Goal: Transaction & Acquisition: Download file/media

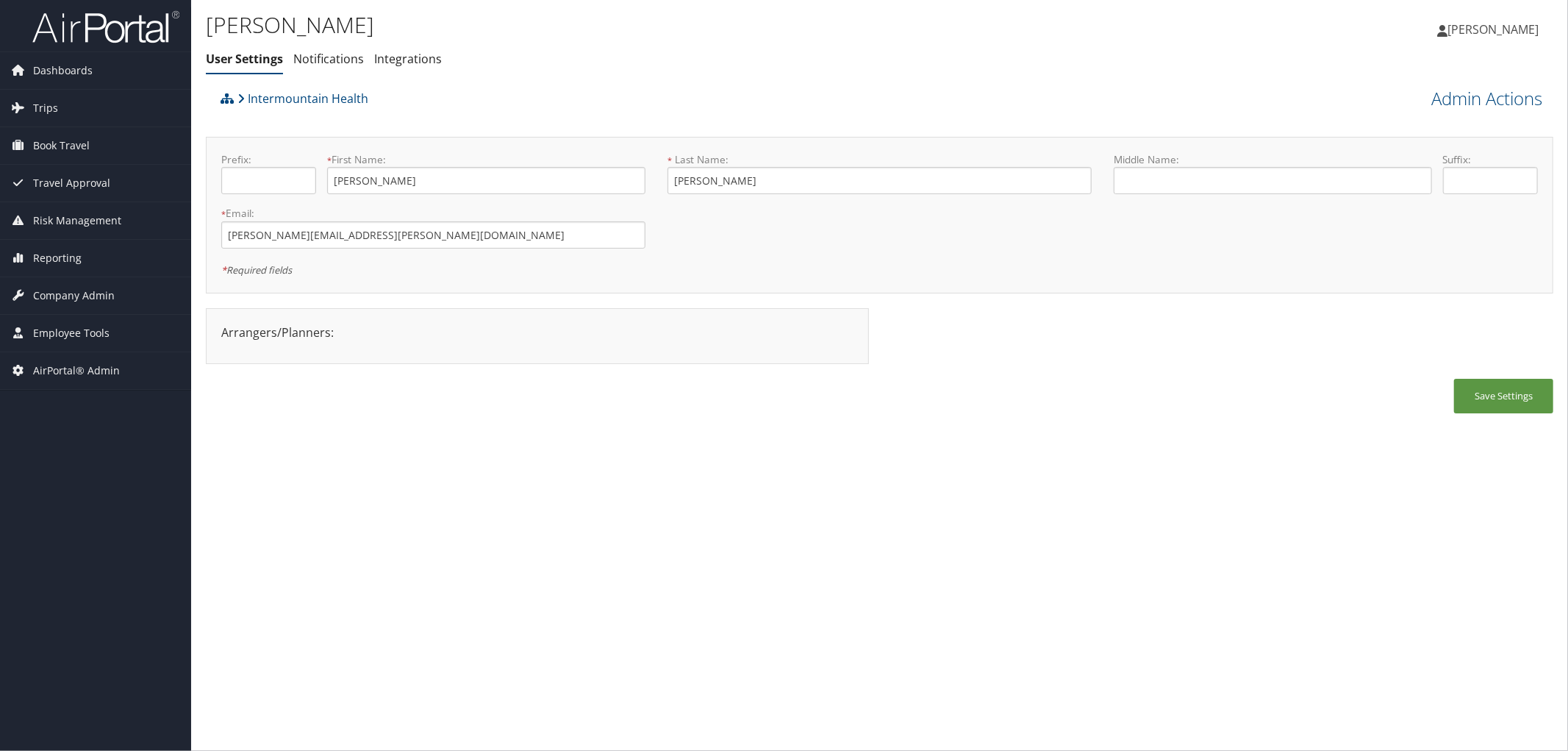
click at [502, 108] on div "Intermountain Health" at bounding box center [711, 103] width 989 height 40
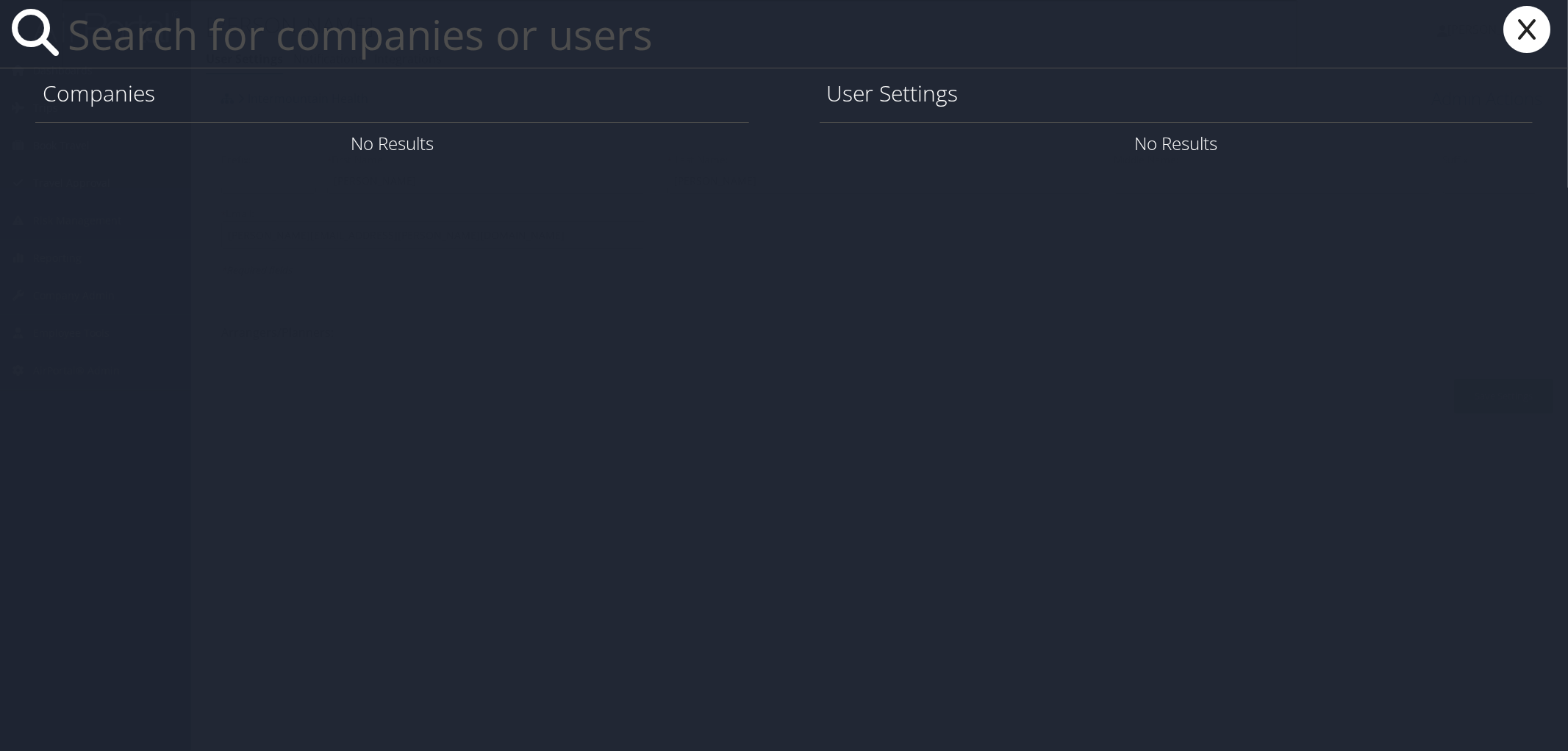
type input "m"
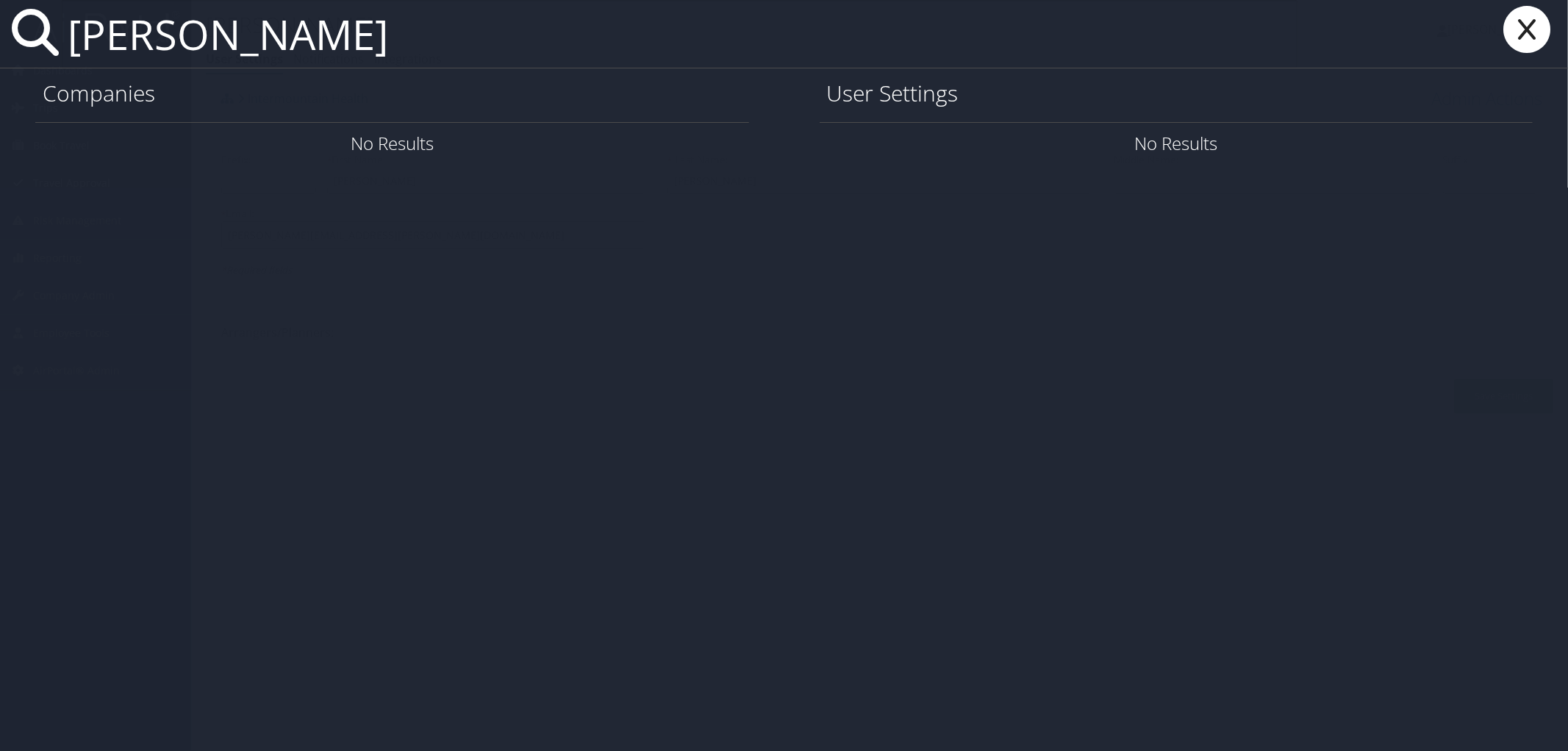
type input "sarah mcwilliams"
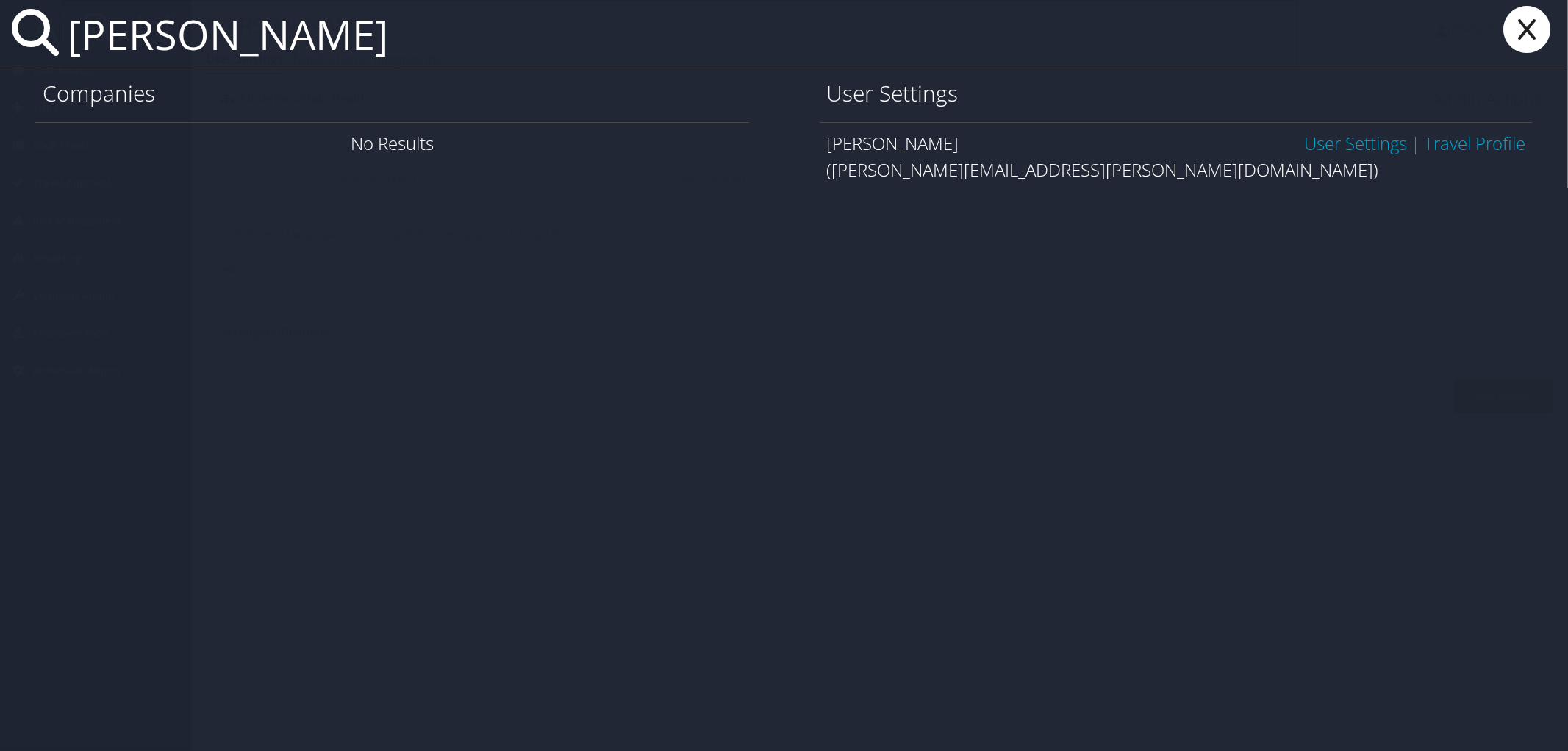
click at [1362, 149] on link "User Settings" at bounding box center [1356, 142] width 103 height 24
type input "jedidiah champ"
click at [1355, 143] on link "User Settings" at bounding box center [1356, 142] width 103 height 24
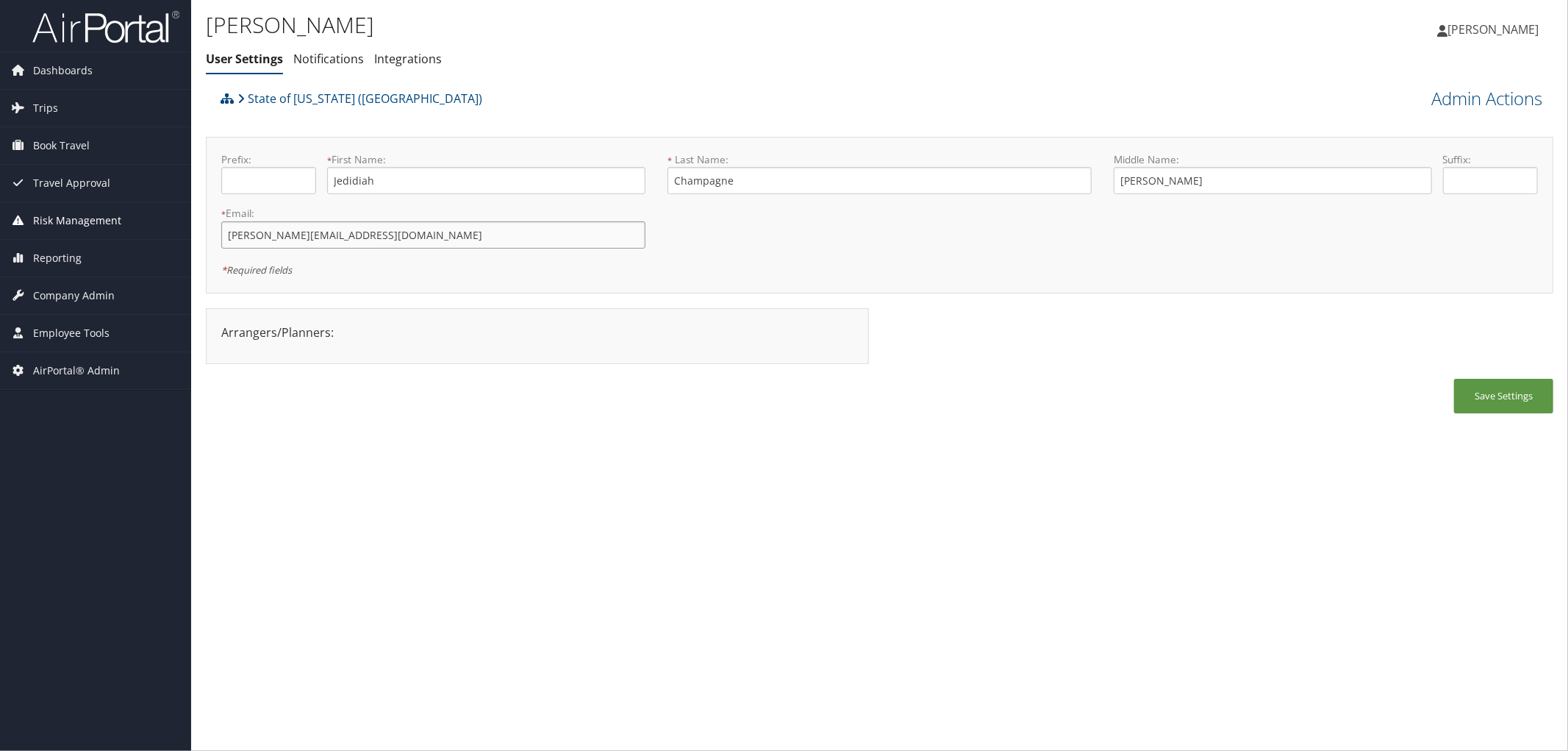
drag, startPoint x: 366, startPoint y: 231, endPoint x: 154, endPoint y: 222, distance: 212.2
click at [154, 222] on div "Dashboards AirPortal 360™ (Manager) AirPortal 360™ (Agent) My Travel Dashboard …" at bounding box center [784, 376] width 1568 height 751
click at [636, 99] on div "State of [US_STATE] ([GEOGRAPHIC_DATA])" at bounding box center [711, 103] width 989 height 40
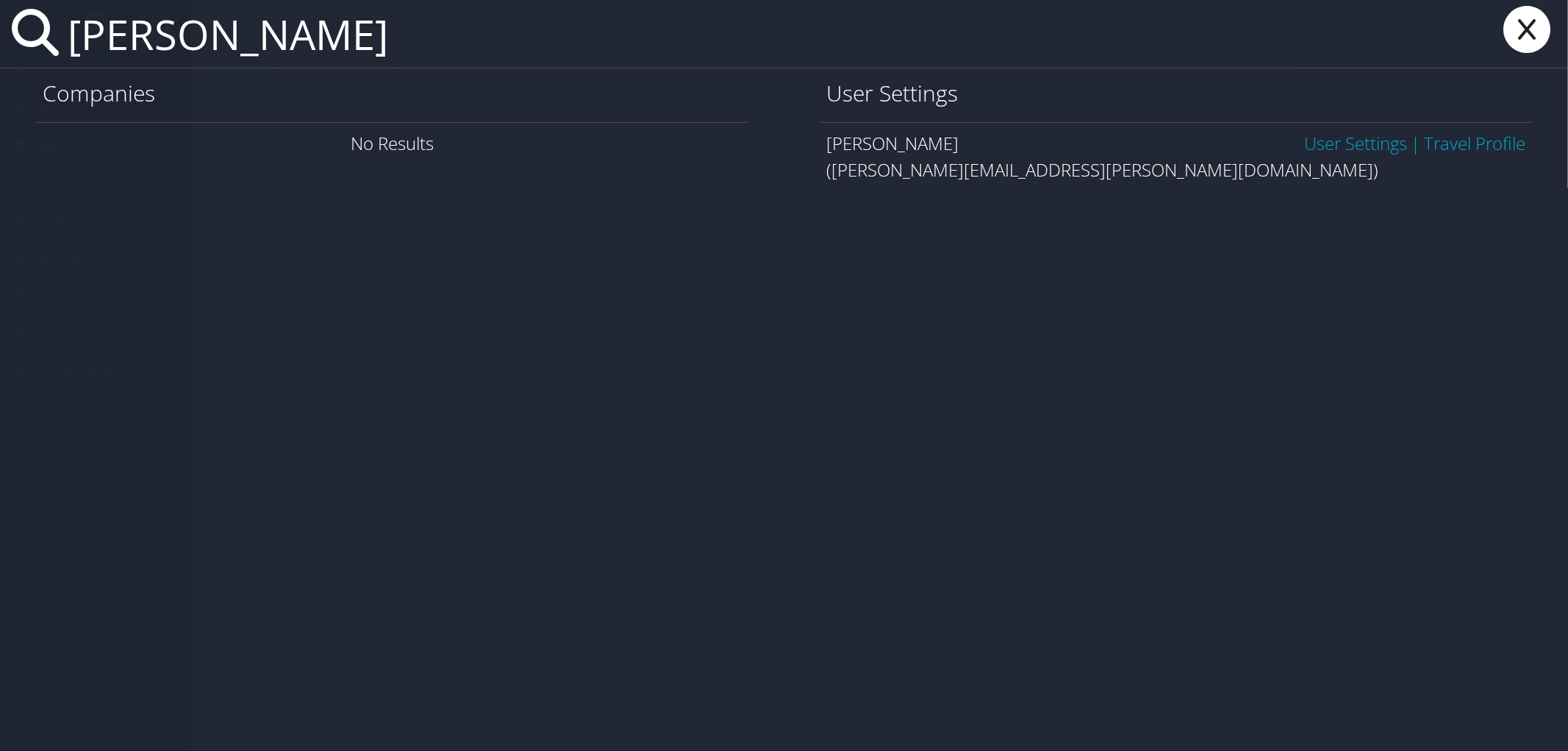
type input "sarah mcwilli"
click at [1330, 141] on link "User Settings" at bounding box center [1356, 142] width 103 height 24
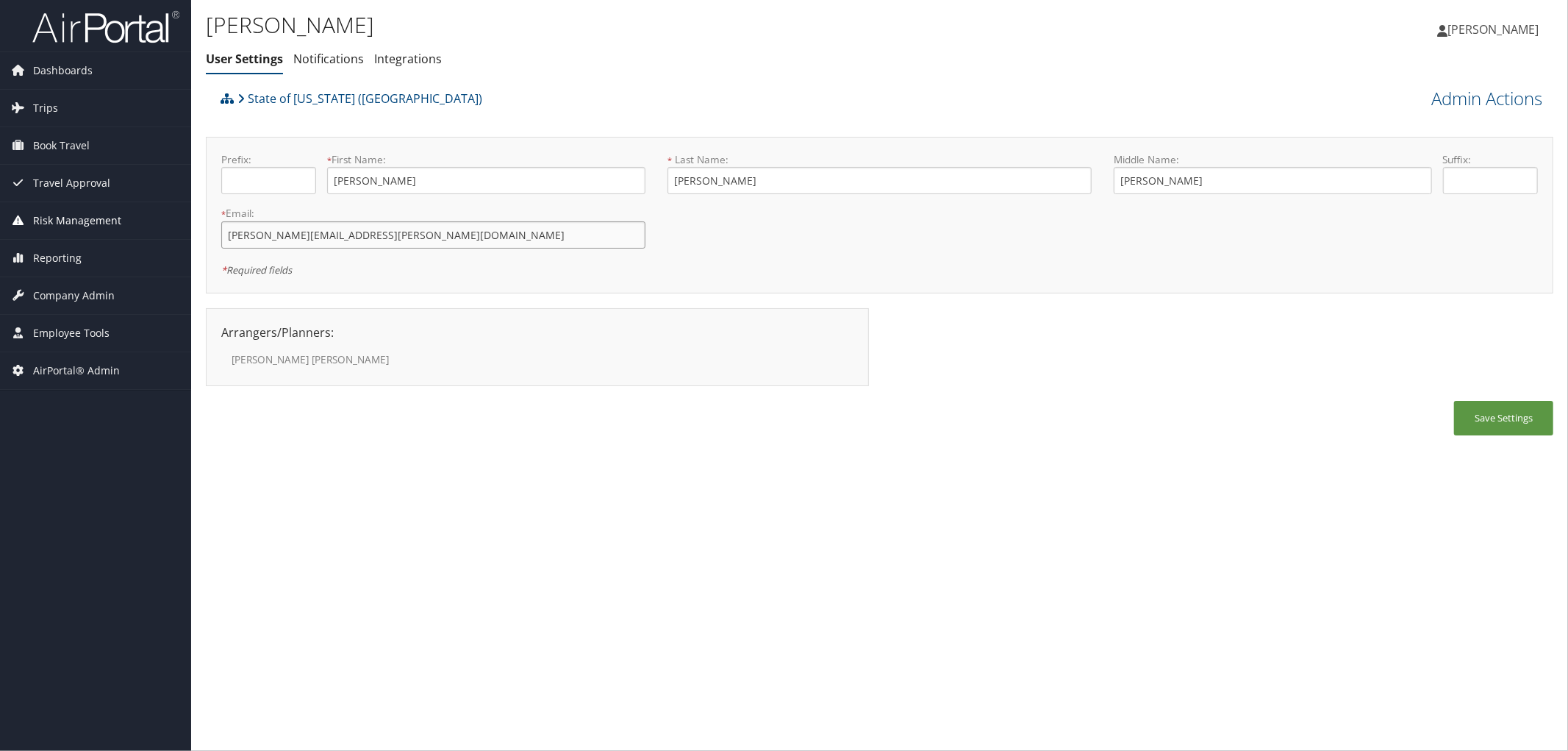
drag, startPoint x: 372, startPoint y: 238, endPoint x: 180, endPoint y: 235, distance: 192.0
click at [180, 235] on div "Dashboards AirPortal 360™ (Manager) AirPortal 360™ (Agent) My Travel Dashboard …" at bounding box center [784, 376] width 1568 height 751
drag, startPoint x: 392, startPoint y: 176, endPoint x: 304, endPoint y: 177, distance: 88.0
click at [304, 177] on div "Prefix: * First Name: Jedidiah This field is required" at bounding box center [432, 179] width 446 height 53
drag, startPoint x: 743, startPoint y: 187, endPoint x: 670, endPoint y: 187, distance: 73.0
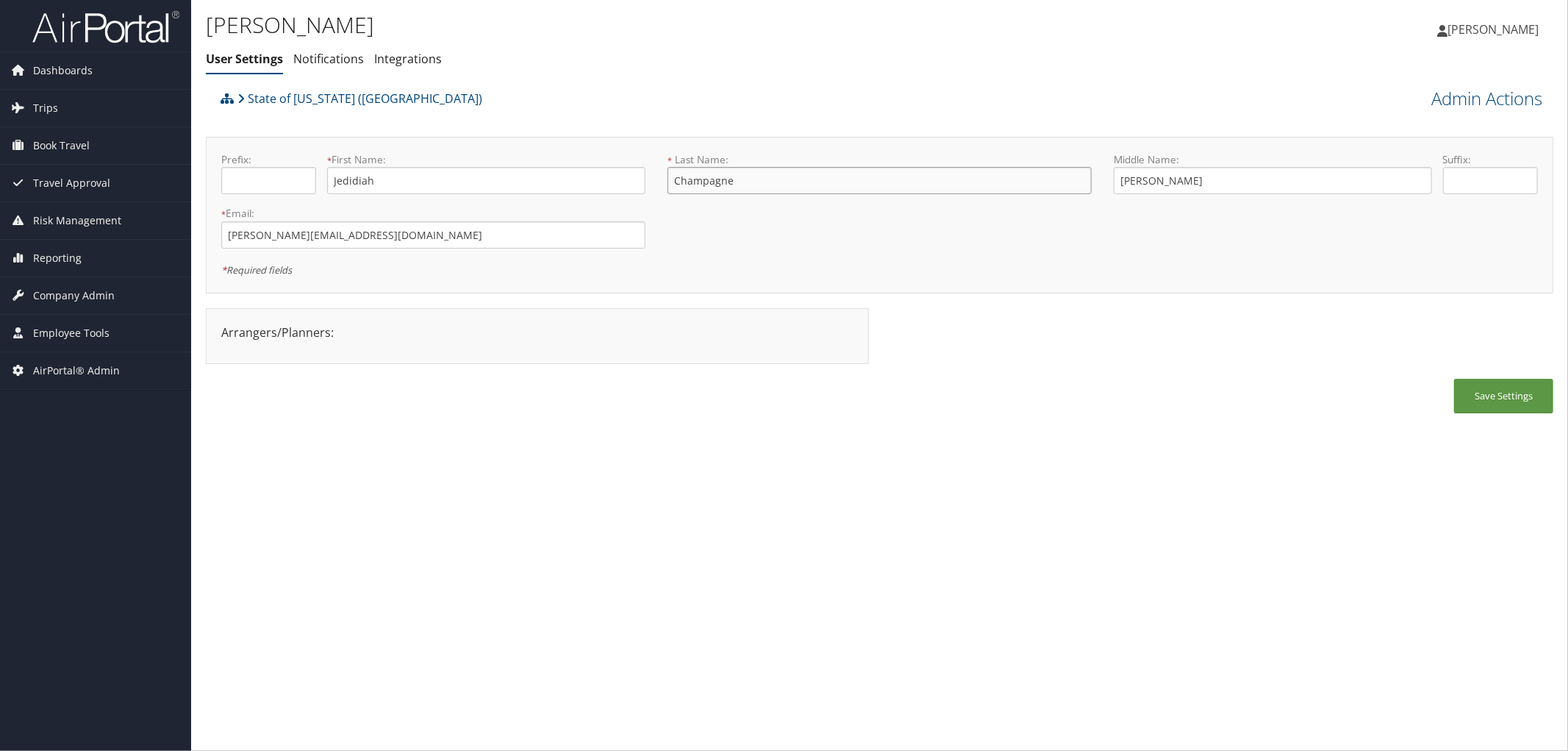
click at [670, 187] on input "Champagne" at bounding box center [879, 181] width 424 height 28
drag, startPoint x: 373, startPoint y: 240, endPoint x: 192, endPoint y: 216, distance: 182.6
click at [192, 216] on div "[PERSON_NAME] User Settings Notifications Integrations User Settings Notificati…" at bounding box center [879, 376] width 1377 height 751
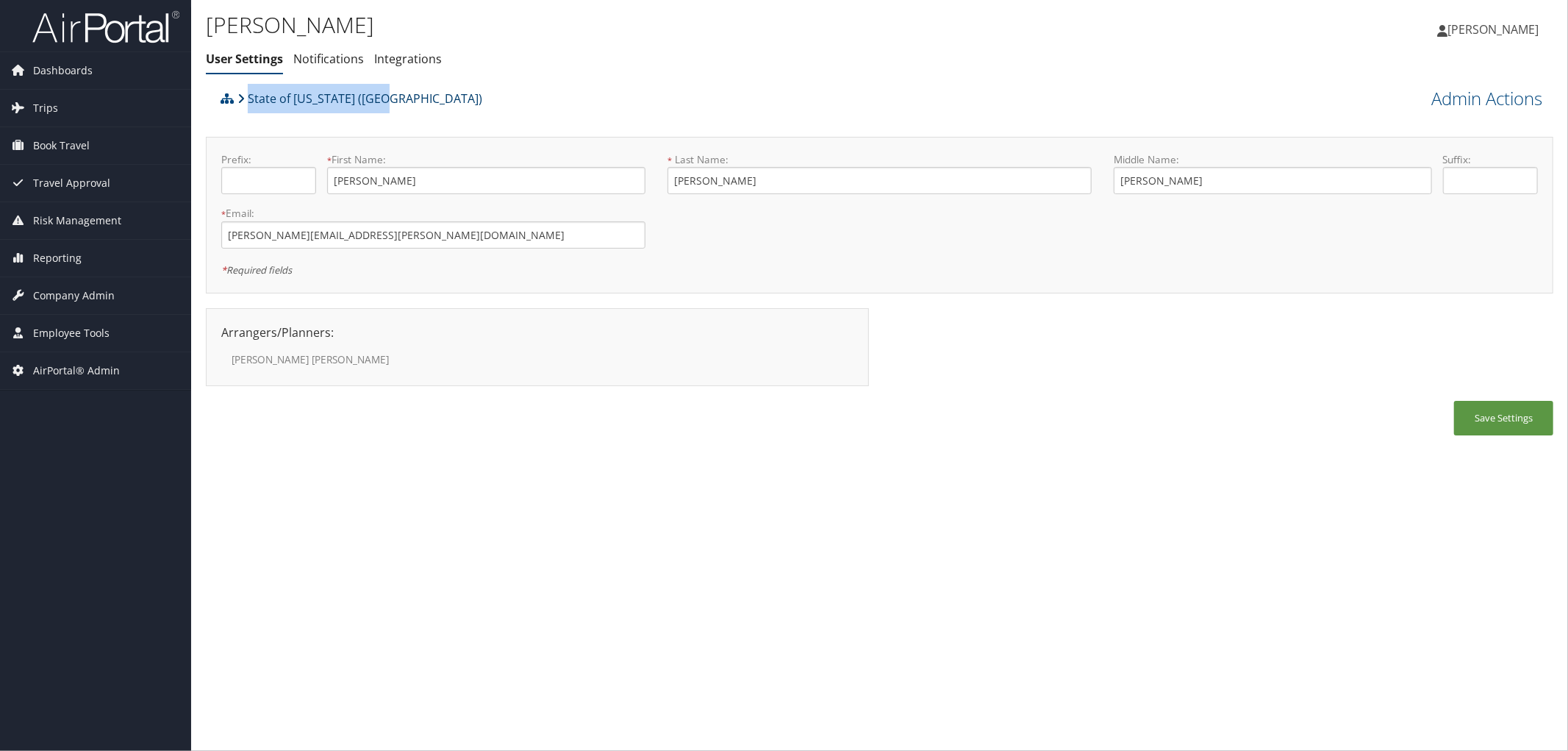
drag, startPoint x: 399, startPoint y: 98, endPoint x: 247, endPoint y: 101, distance: 152.0
click at [247, 101] on div "State of [US_STATE] ([GEOGRAPHIC_DATA])" at bounding box center [711, 103] width 989 height 40
copy link "State of [US_STATE] ([GEOGRAPHIC_DATA])"
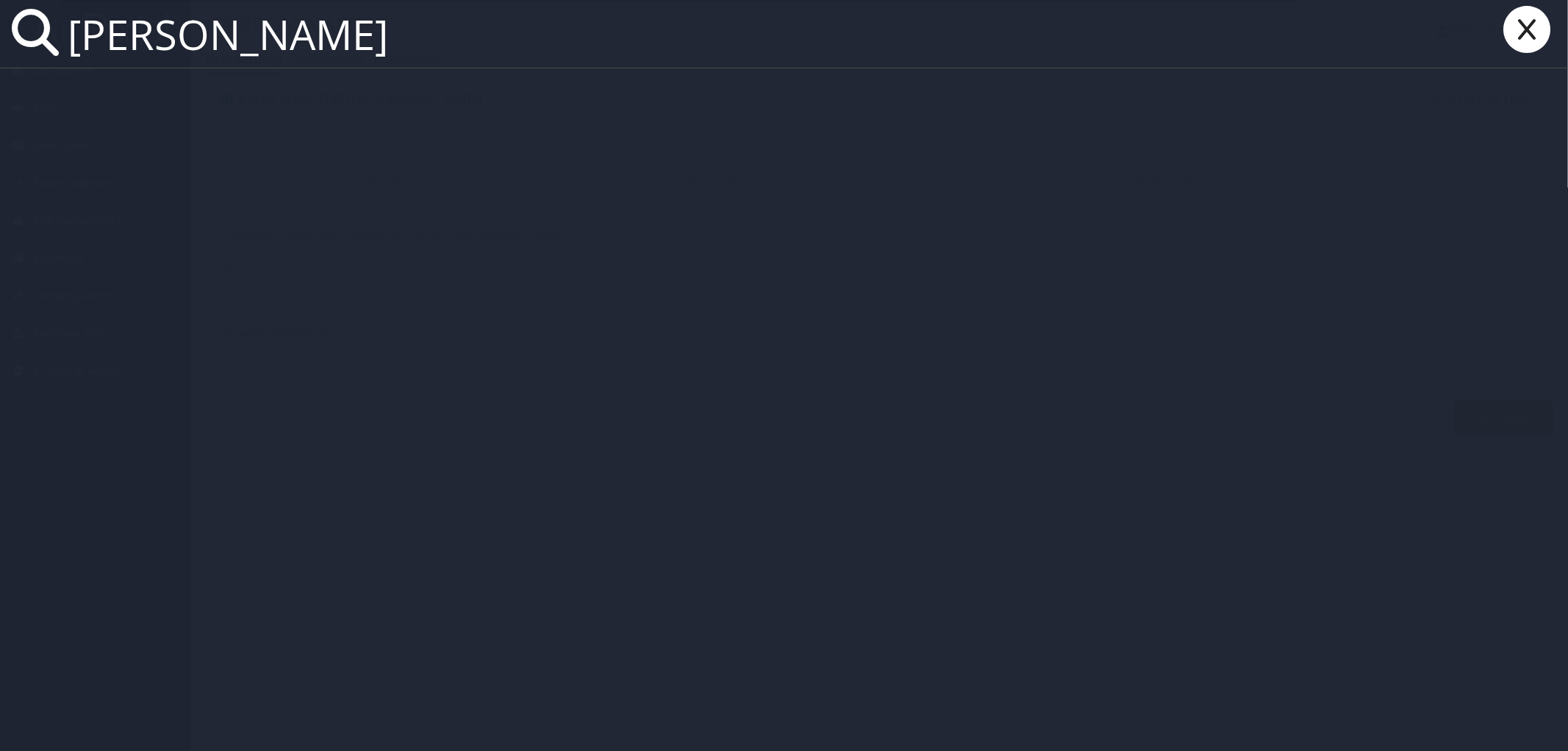
paste input "[PERSON_NAME]"
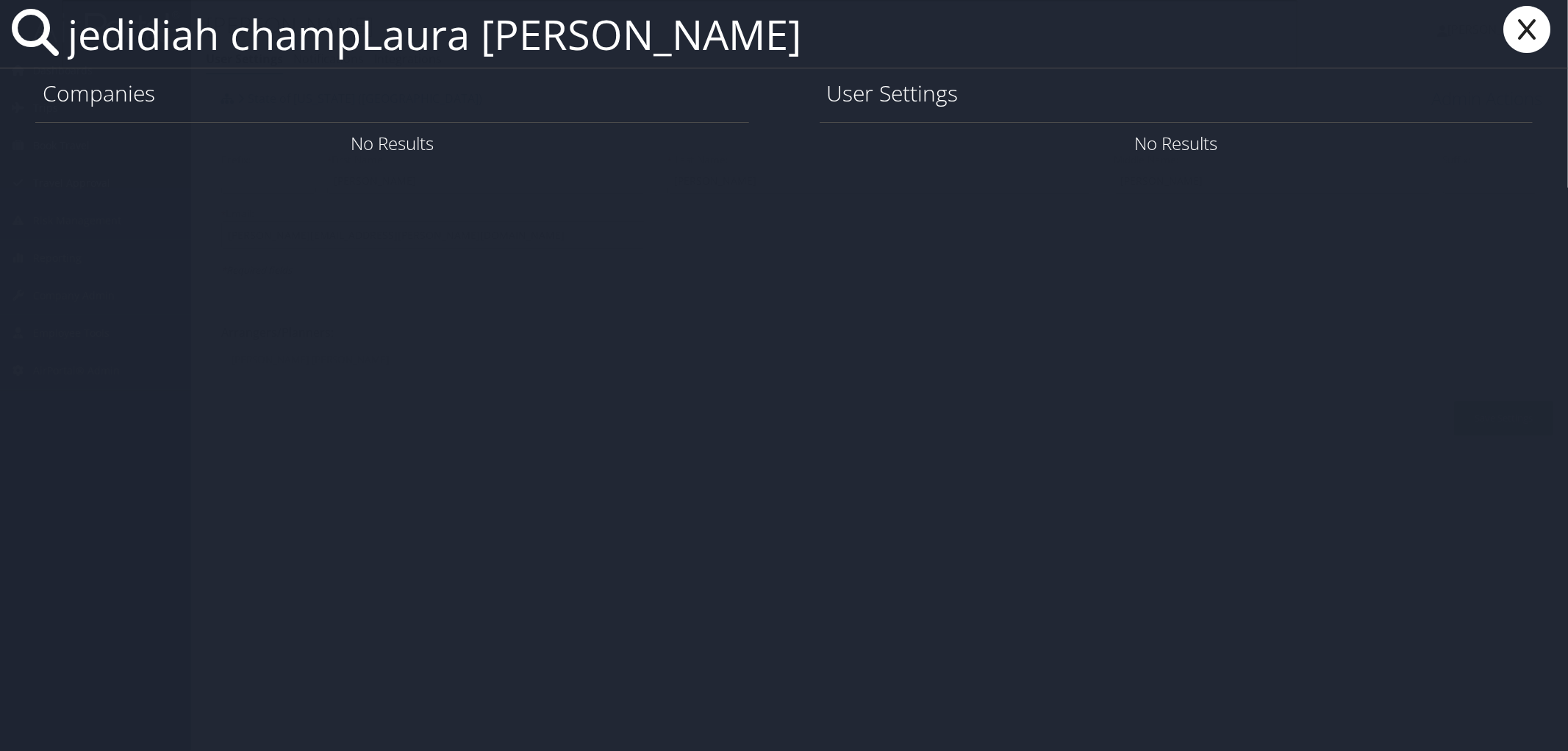
drag, startPoint x: 358, startPoint y: 44, endPoint x: -110, endPoint y: 24, distance: 468.4
click at [0, 24] on html "Menu Dashboards ► AirPortal 360™ (Manager) AirPortal 360™ (Agent) My Travel Das…" at bounding box center [784, 376] width 1568 height 751
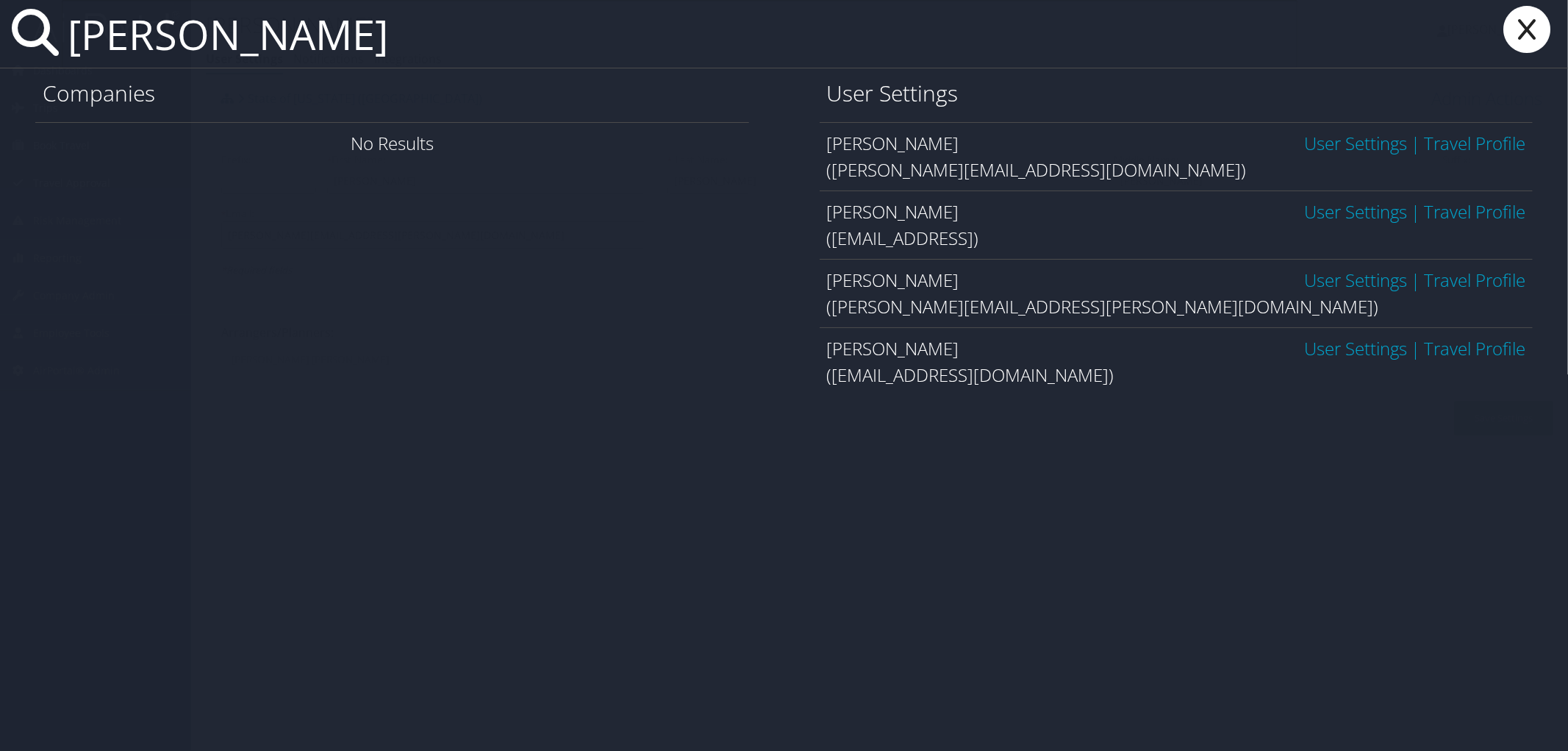
type input "[PERSON_NAME]"
click at [1350, 137] on link "User Settings" at bounding box center [1356, 142] width 103 height 24
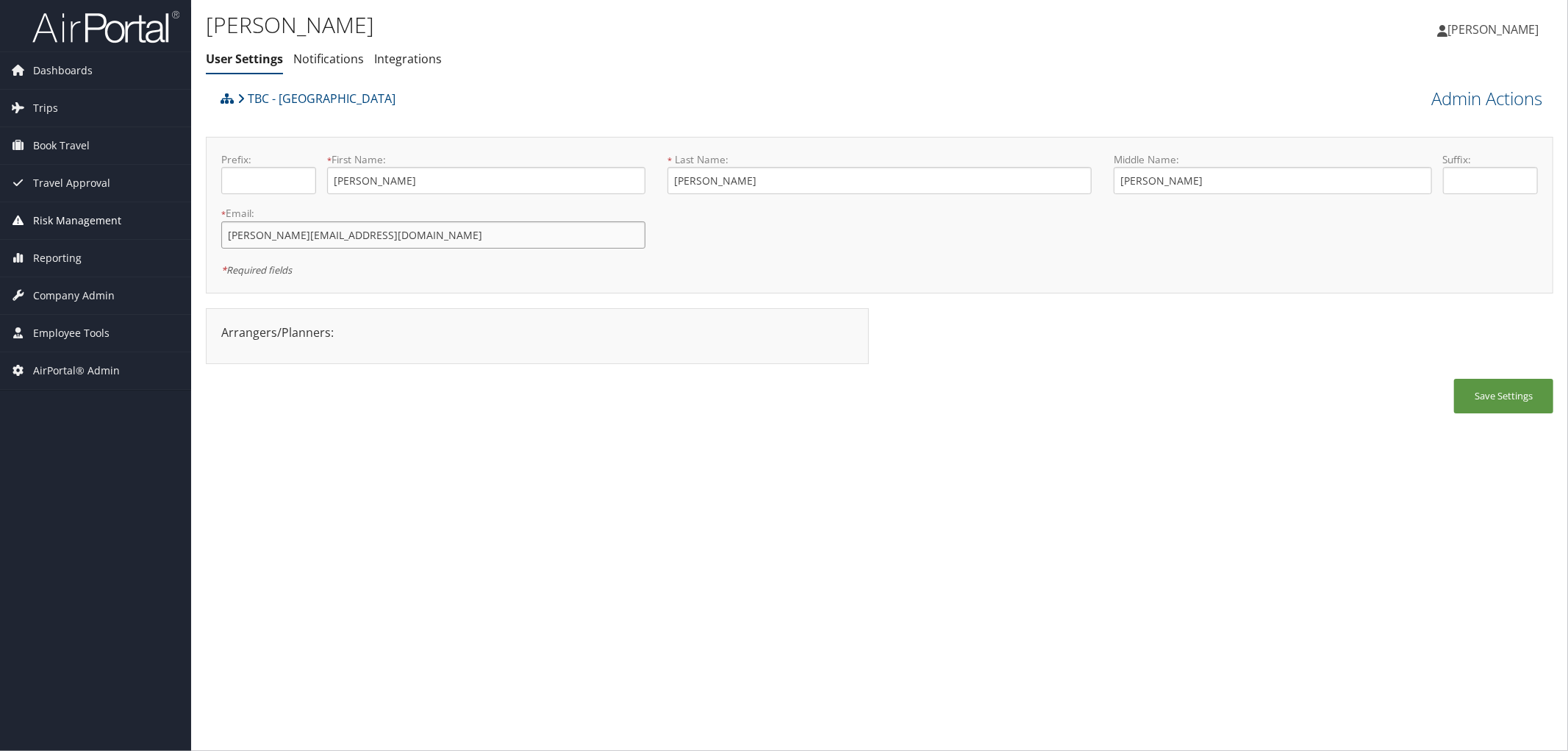
drag, startPoint x: 378, startPoint y: 233, endPoint x: 174, endPoint y: 226, distance: 204.1
click at [174, 226] on div "Dashboards AirPortal 360™ (Manager) AirPortal 360™ (Agent) My Travel Dashboard …" at bounding box center [784, 376] width 1568 height 751
click at [49, 101] on span "Trips" at bounding box center [45, 108] width 25 height 36
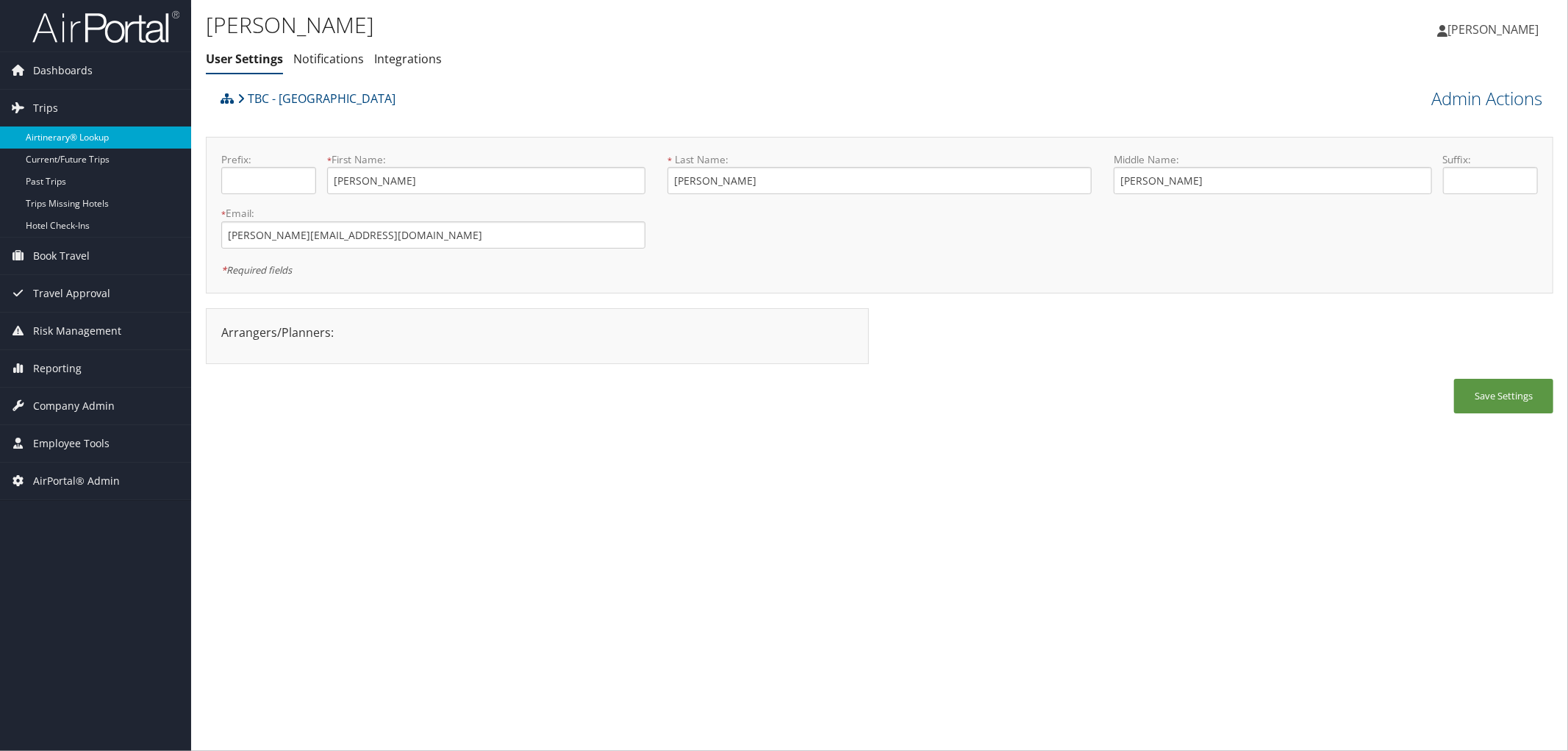
click at [84, 141] on link "Airtinerary® Lookup" at bounding box center [95, 137] width 191 height 22
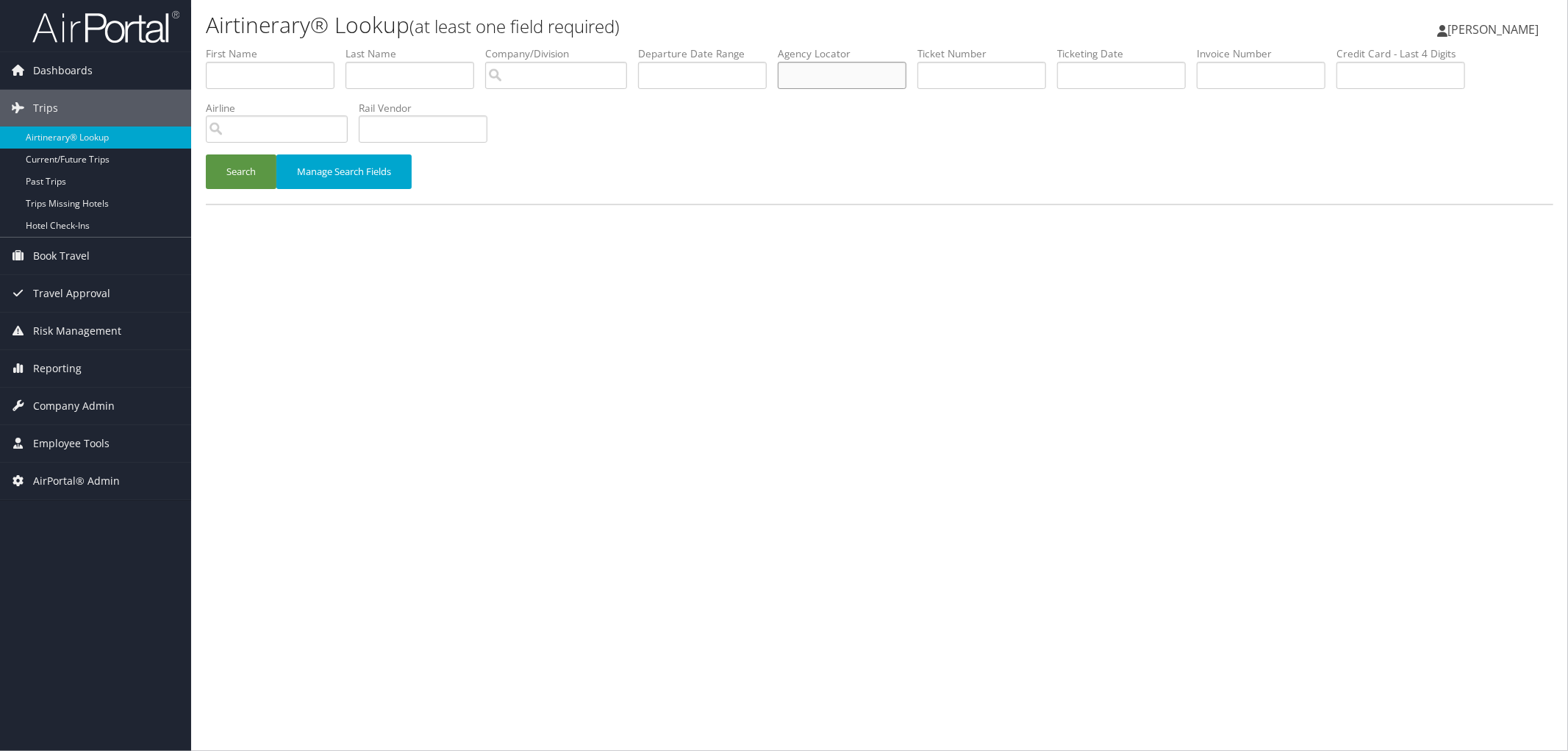
click at [907, 81] on input "text" at bounding box center [842, 75] width 129 height 28
paste input "DNRN81"
type input "DNRN81"
click at [217, 180] on button "Search" at bounding box center [240, 171] width 70 height 35
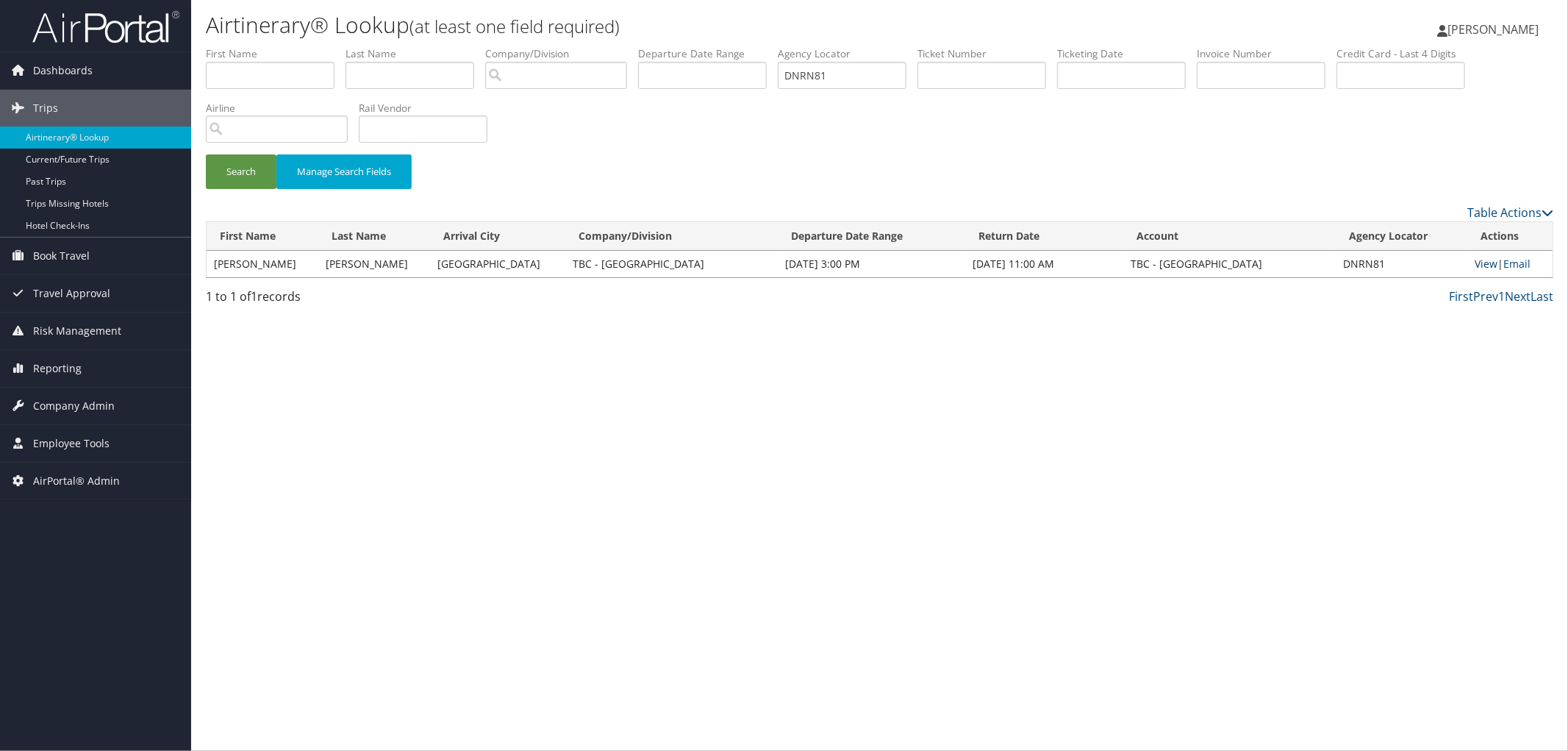
click at [1475, 269] on link "View" at bounding box center [1487, 263] width 23 height 14
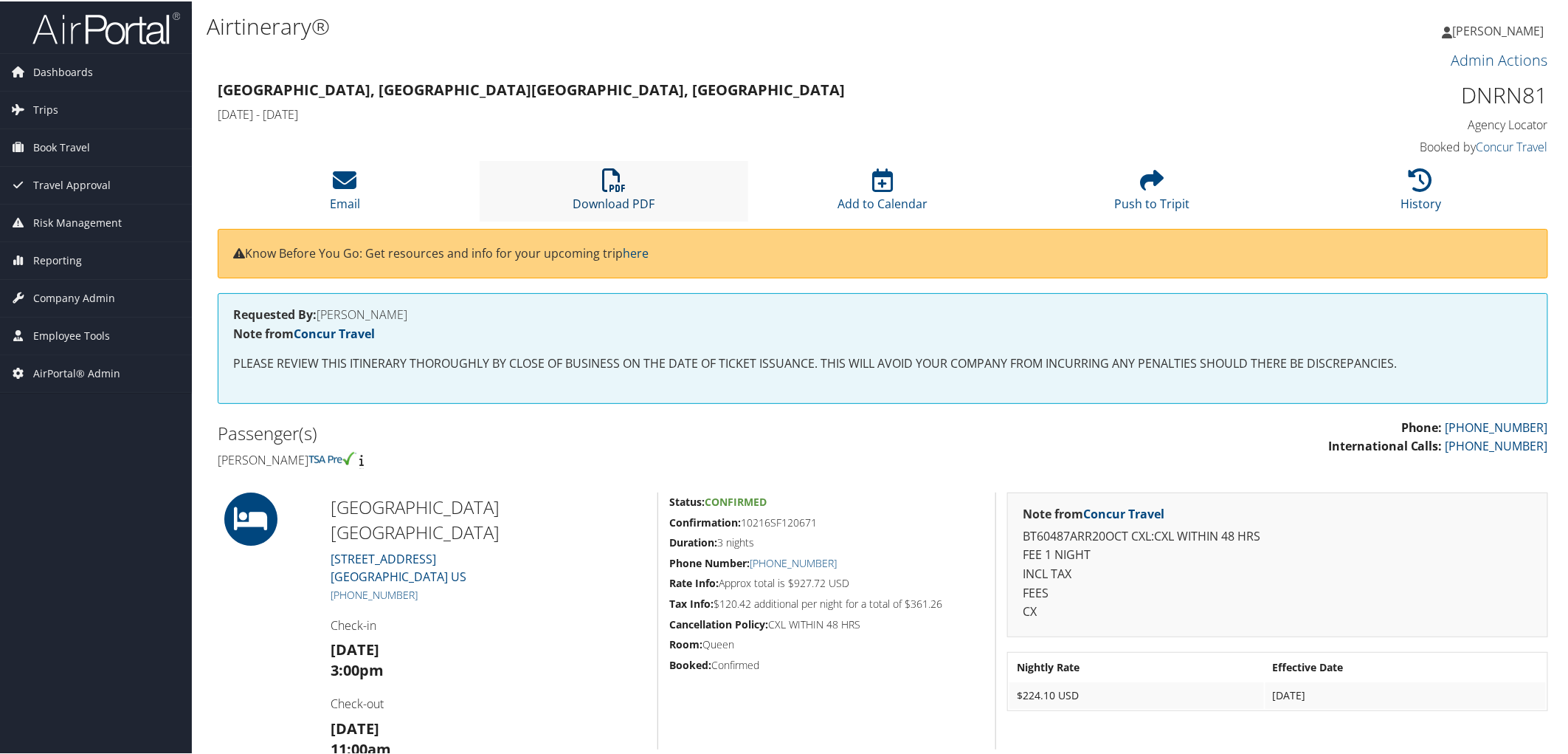
click at [622, 197] on link "Download PDF" at bounding box center [613, 193] width 82 height 36
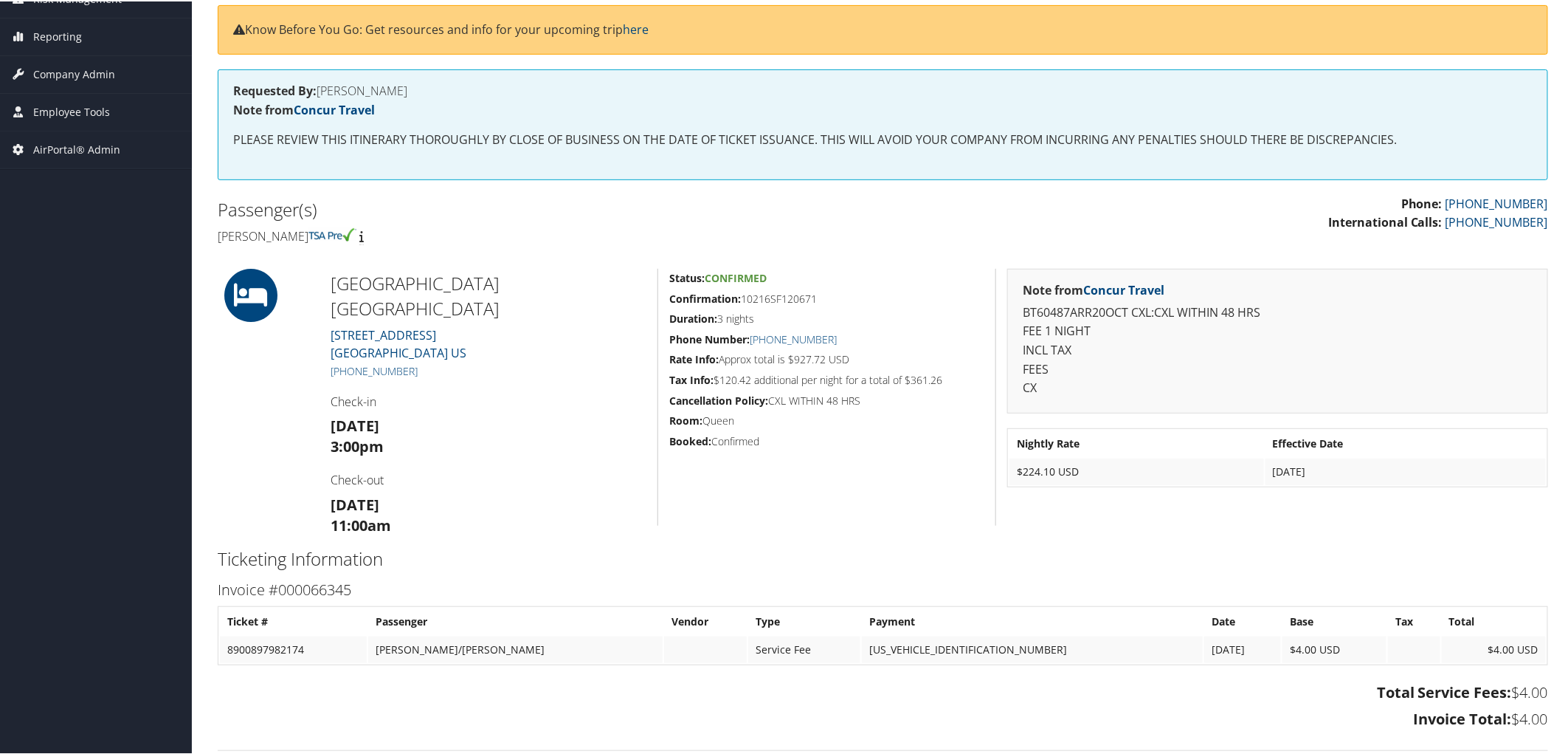
scroll to position [491, 0]
